Goal: Navigation & Orientation: Go to known website

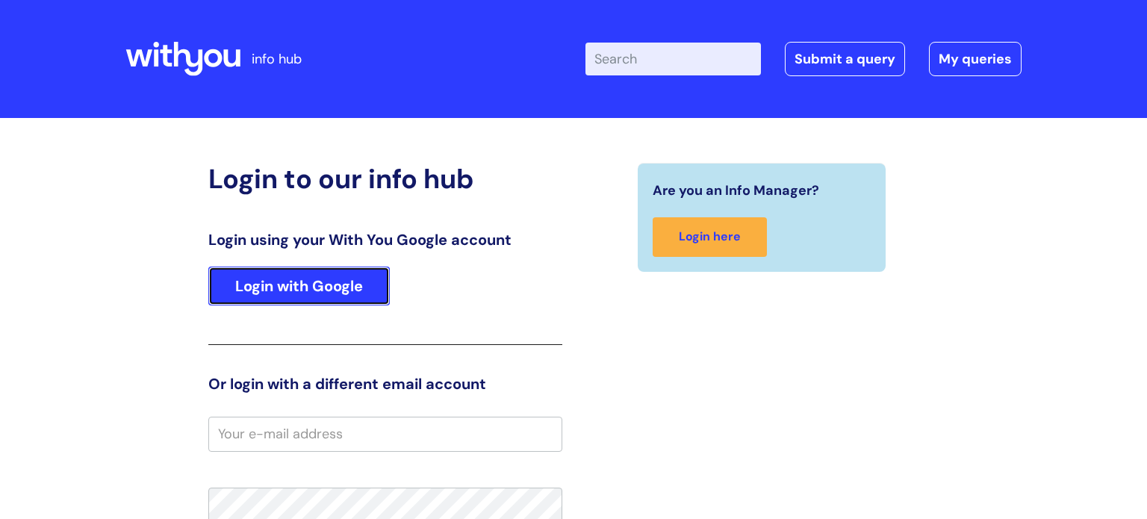
click at [361, 284] on link "Login with Google" at bounding box center [298, 286] width 181 height 39
